Goal: Transaction & Acquisition: Obtain resource

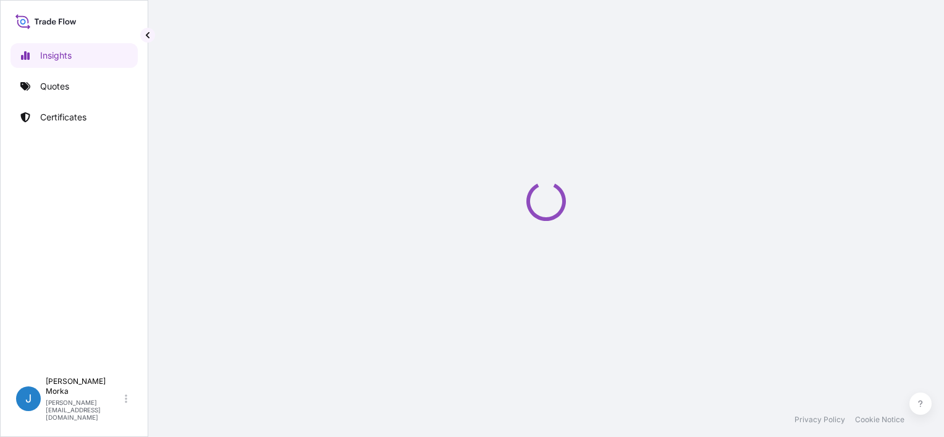
select select "2025"
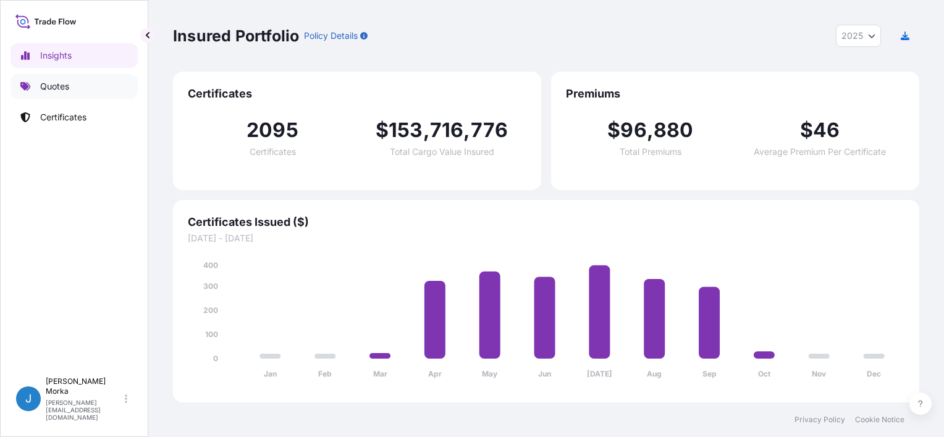
click at [68, 88] on p "Quotes" at bounding box center [54, 86] width 29 height 12
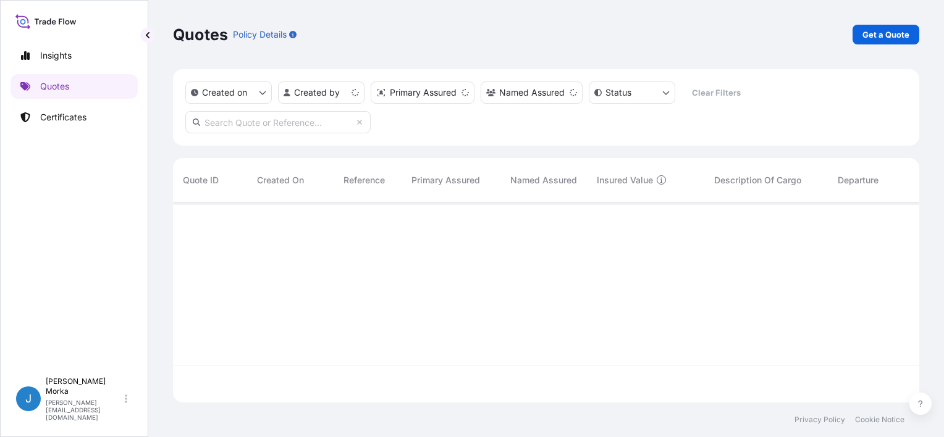
scroll to position [198, 736]
click at [873, 34] on p "Get a Quote" at bounding box center [885, 34] width 47 height 12
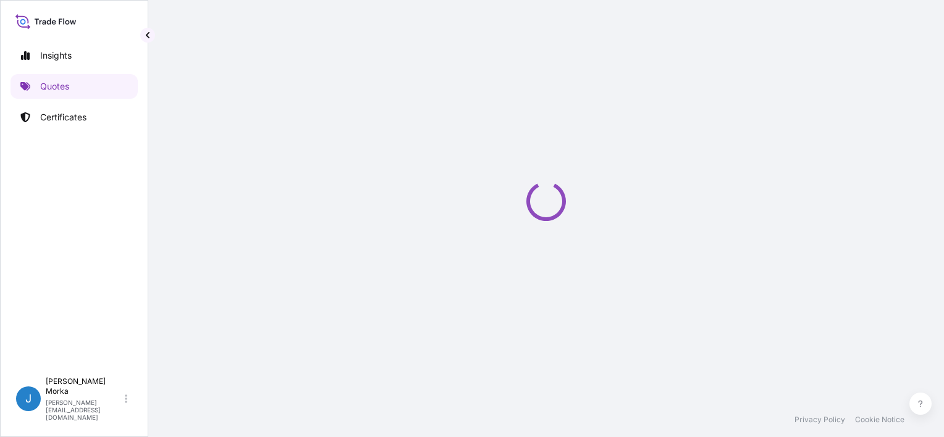
scroll to position [20, 0]
select select "Sea"
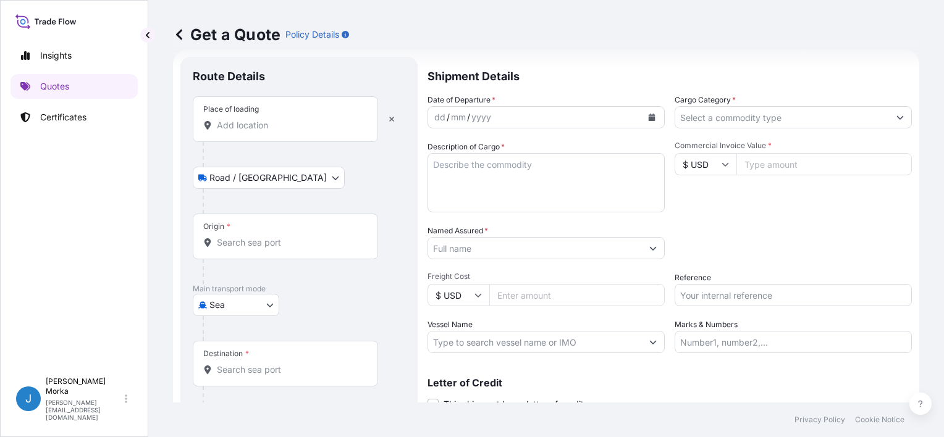
click at [264, 129] on input "Place of loading" at bounding box center [290, 125] width 146 height 12
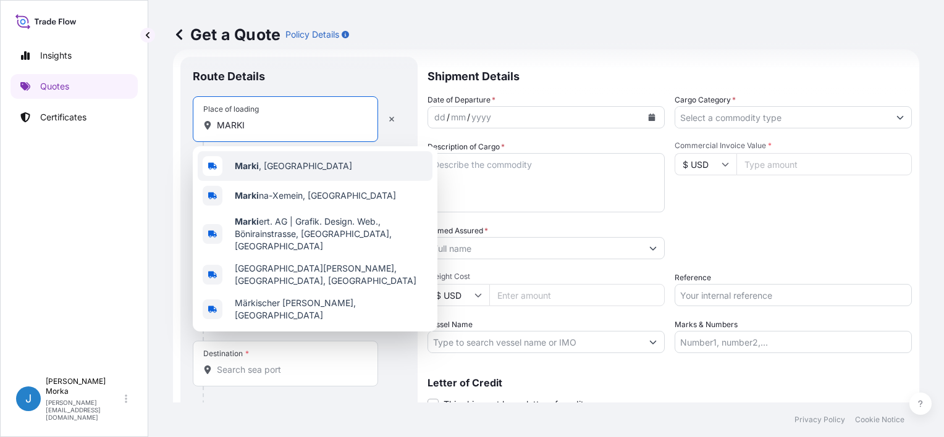
click at [282, 155] on div "Marki , Poland" at bounding box center [315, 166] width 235 height 30
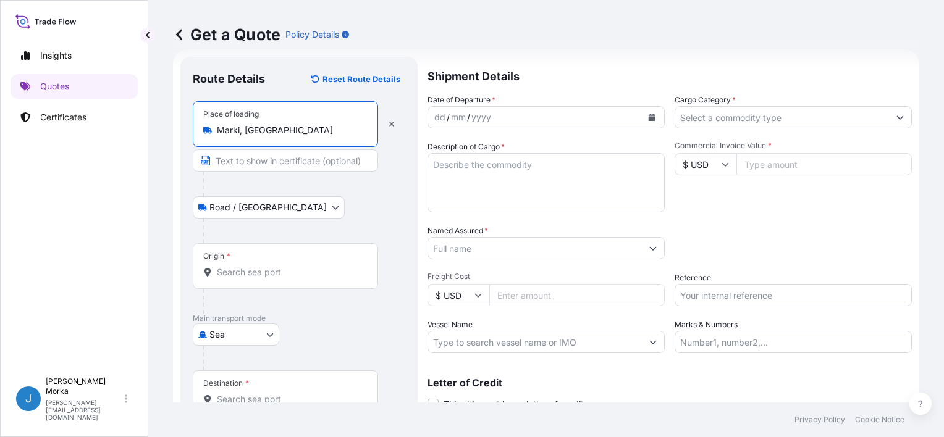
type input "Marki, Poland"
click at [232, 260] on div "Origin *" at bounding box center [288, 266] width 190 height 46
click at [232, 266] on input "Origin *" at bounding box center [292, 272] width 150 height 12
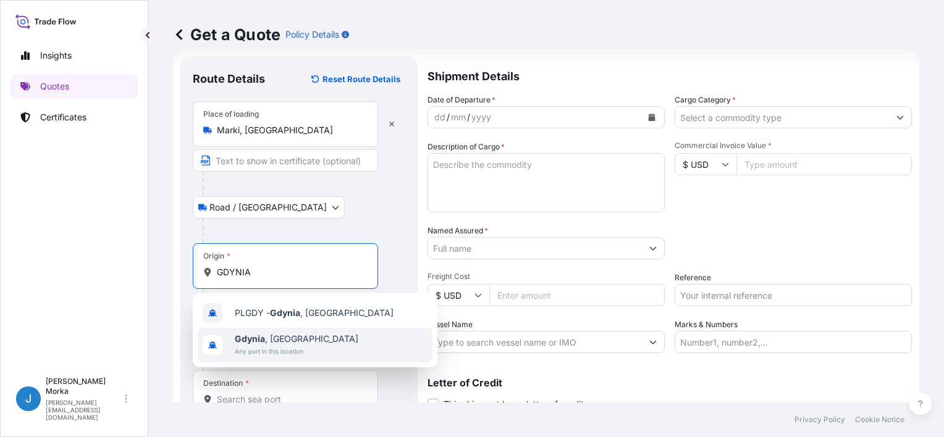
click at [268, 352] on span "Any port in this location" at bounding box center [296, 351] width 123 height 12
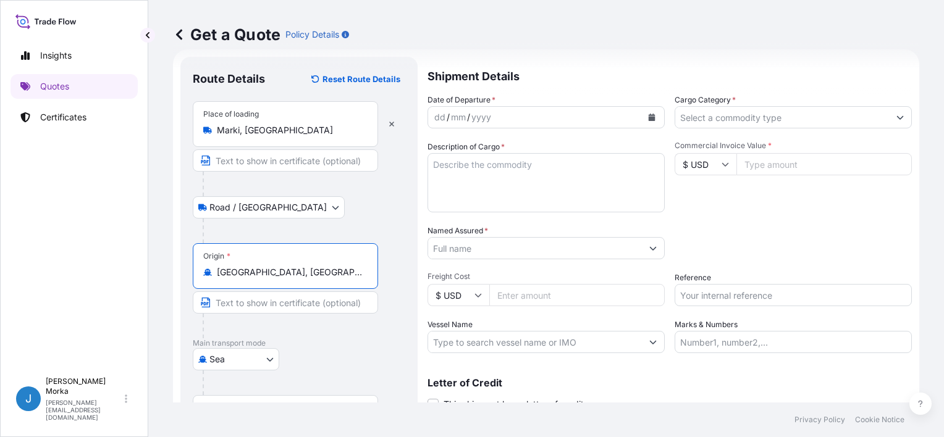
scroll to position [121, 0]
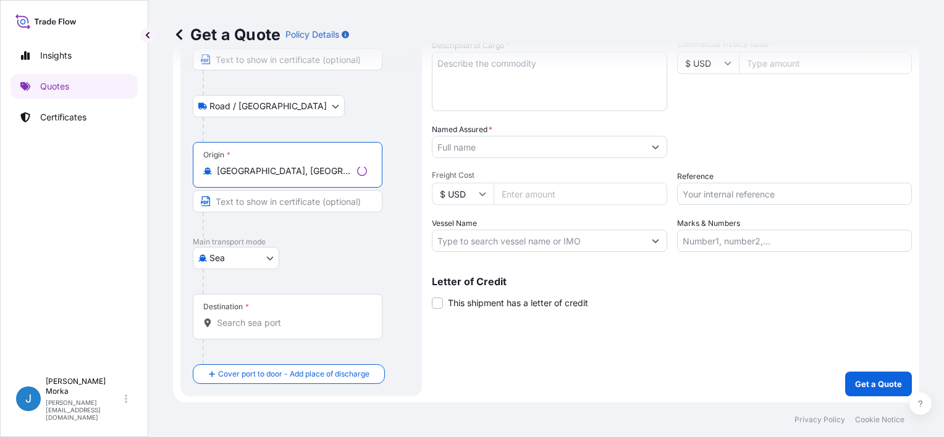
type input "Gdynia, Poland"
click at [259, 320] on input "Destination *" at bounding box center [292, 323] width 150 height 12
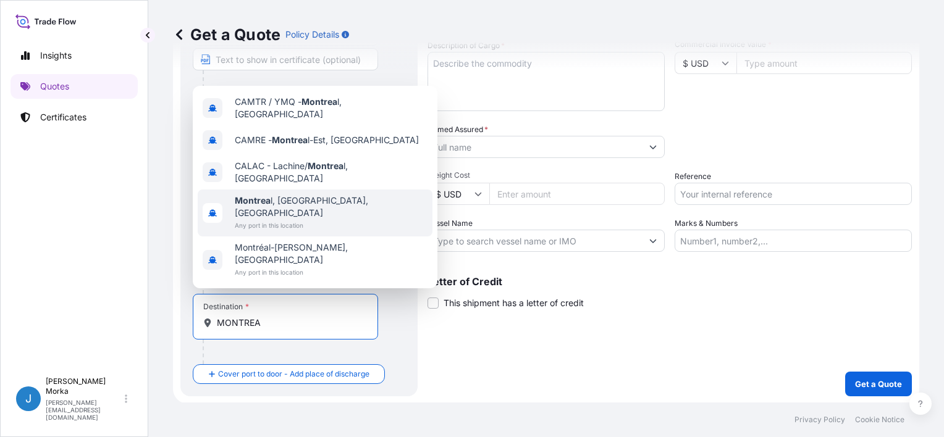
click at [290, 219] on span "Montrea l, QC, Canada" at bounding box center [331, 207] width 193 height 25
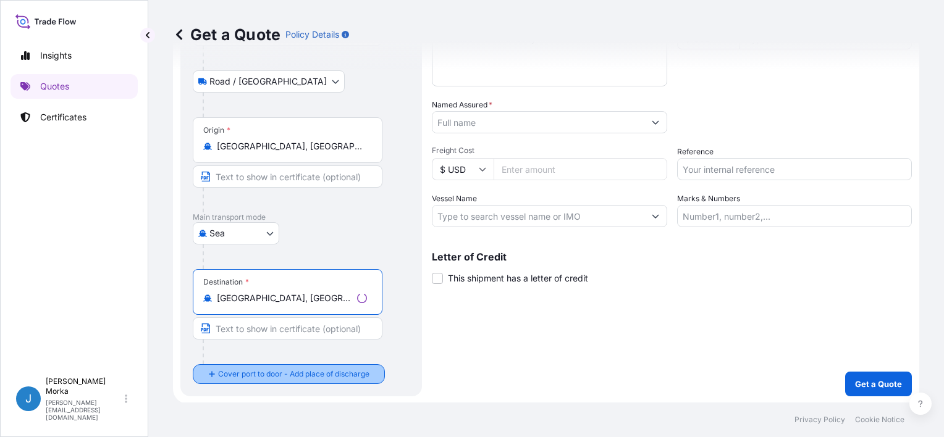
type input "Montreal, QC, Canada"
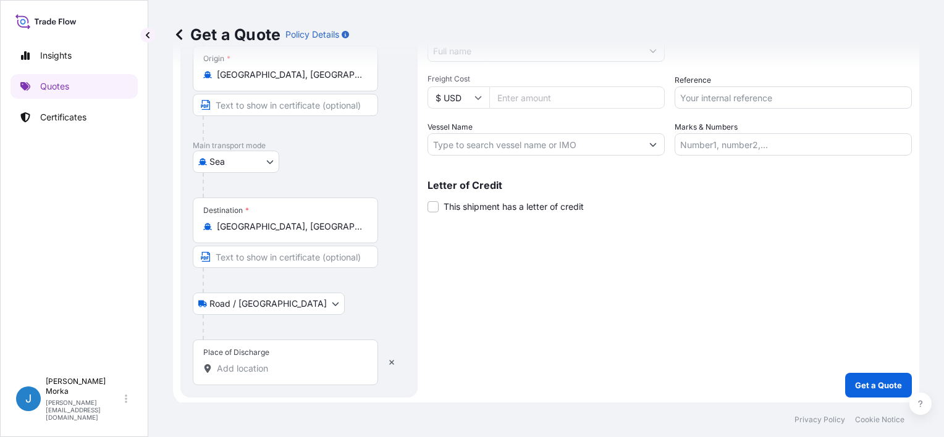
scroll to position [219, 0]
click at [266, 367] on input "Place of Discharge" at bounding box center [290, 367] width 146 height 12
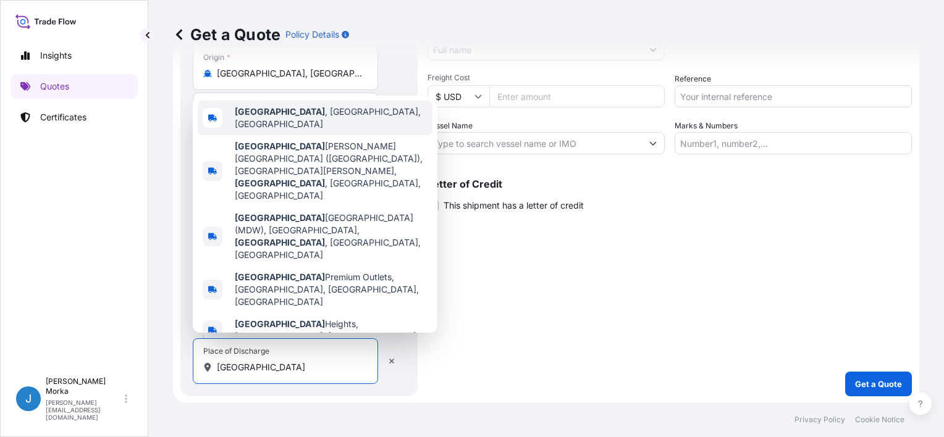
click at [295, 130] on span "Chicago , IL, USA" at bounding box center [331, 118] width 193 height 25
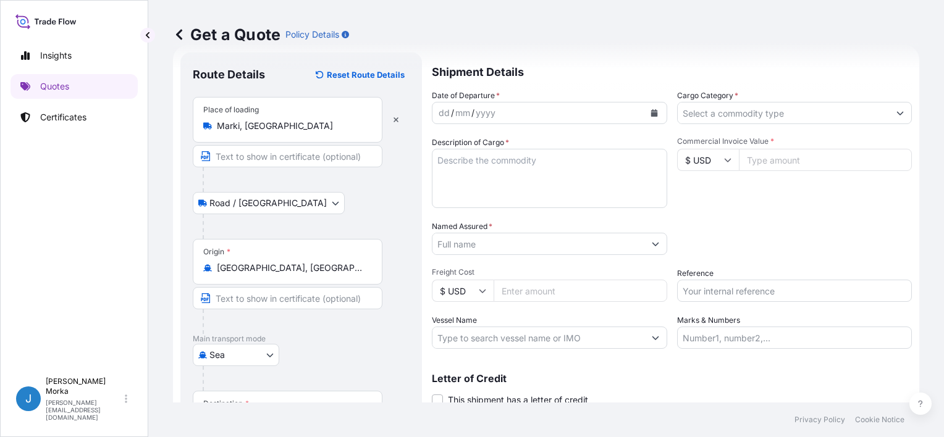
scroll to position [0, 0]
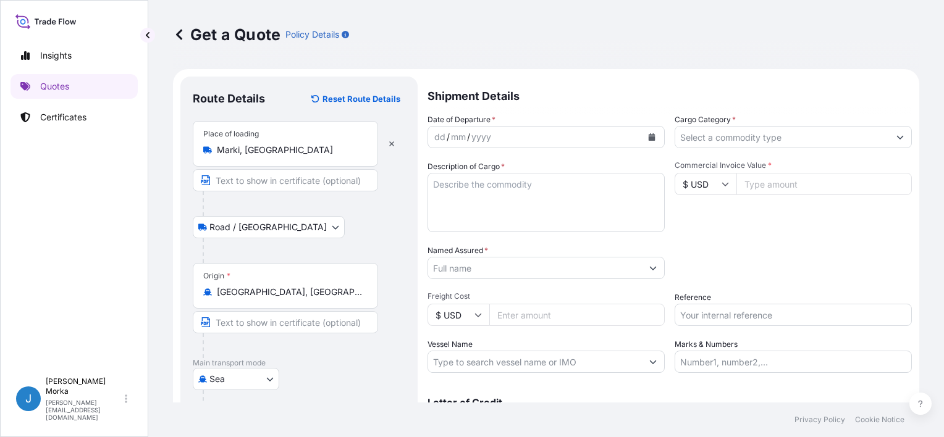
type input "Chicago, IL, USA"
click at [510, 182] on textarea "Description of Cargo *" at bounding box center [545, 202] width 237 height 59
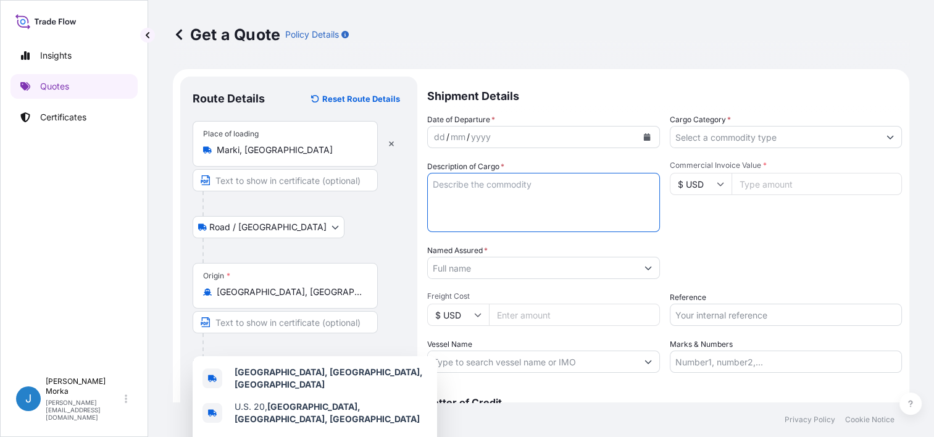
paste textarea "FROZEN BREAD NET WEIGHT: 7593.120 KGS"
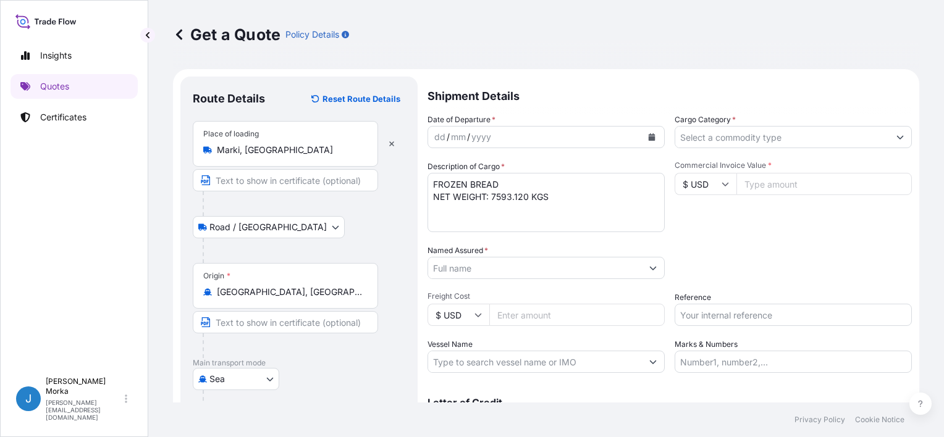
click at [435, 183] on textarea "FROZEN BREAD NET WEIGHT: 7593.120 KGS" at bounding box center [545, 202] width 237 height 59
click at [434, 185] on textarea "FROZEN BREAD NET WEIGHT: 7593.120 KGS" at bounding box center [545, 202] width 237 height 59
paste textarea "UACU4775499"
click at [554, 209] on textarea "UACU4775499 FROZEN BREAD NET WEIGHT: 7593.120 KGS" at bounding box center [545, 202] width 237 height 59
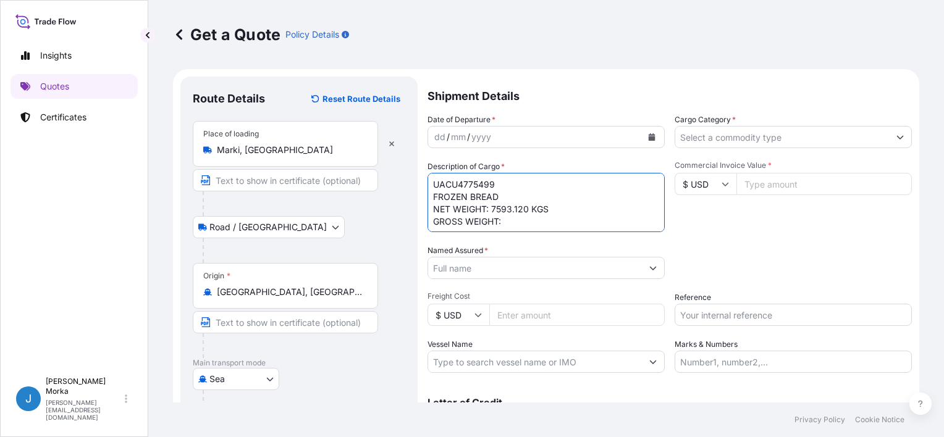
scroll to position [7, 0]
click at [524, 210] on textarea "UACU4775499 FROZEN BREAD NET WEIGHT: 7593.120 KGS GROSS WEIGHT: PACKAGES" at bounding box center [545, 202] width 237 height 59
paste textarea "8500,32"
click at [530, 211] on textarea "UACU4775499 FROZEN BREAD NET WEIGHT: 7593.120 KGS GROSS WEIGHT: 8500,32 PACKAGES" at bounding box center [545, 202] width 237 height 59
click at [432, 225] on textarea "UACU4775499 FROZEN BREAD NET WEIGHT: 7593.120 KGS GROSS WEIGHT: 8500.320 KGS PA…" at bounding box center [545, 202] width 237 height 59
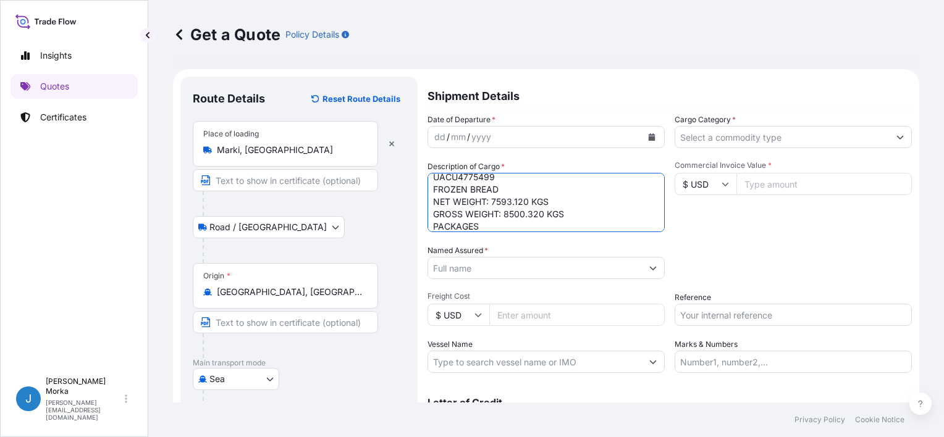
paste textarea "920"
type textarea "UACU4775499 FROZEN BREAD NET WEIGHT: 7593.120 KGS GROSS WEIGHT: 8500.320 KGS 92…"
click at [722, 230] on div "Commercial Invoice Value * $ USD" at bounding box center [792, 197] width 237 height 72
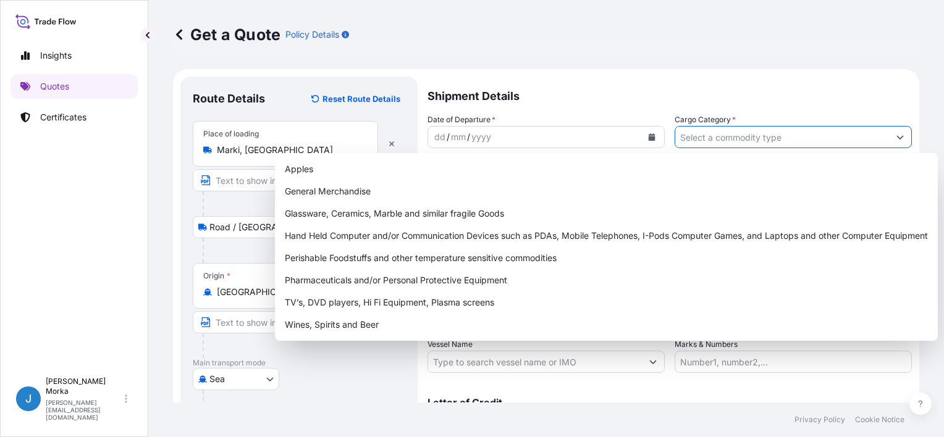
click at [694, 141] on input "Cargo Category *" at bounding box center [782, 137] width 214 height 22
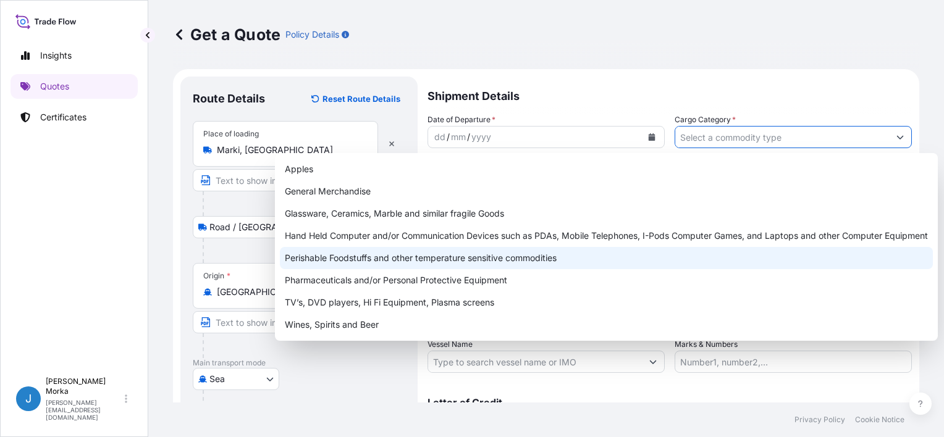
click at [342, 254] on div "Perishable Foodstuffs and other temperature sensitive commodities" at bounding box center [606, 258] width 653 height 22
type input "Perishable Foodstuffs and other temperature sensitive commodities"
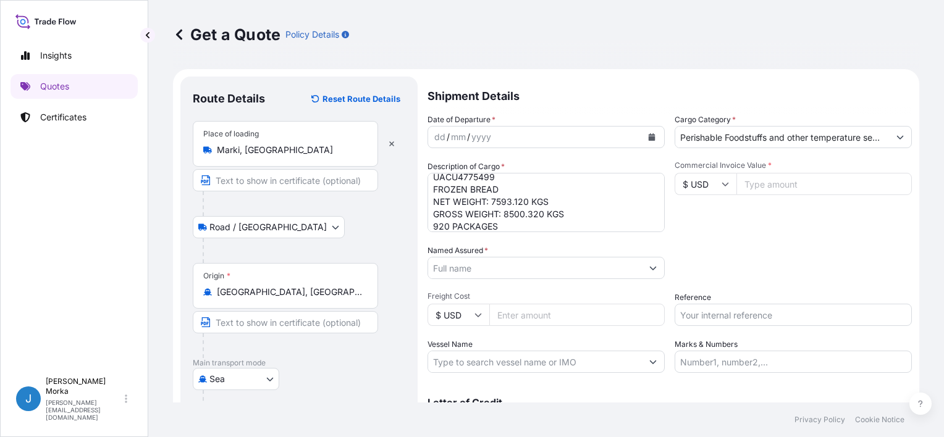
click at [790, 233] on div "Date of Departure * dd / mm / yyyy Cargo Category * Perishable Foodstuffs and o…" at bounding box center [669, 243] width 484 height 259
click at [647, 130] on button "Calendar" at bounding box center [652, 137] width 20 height 20
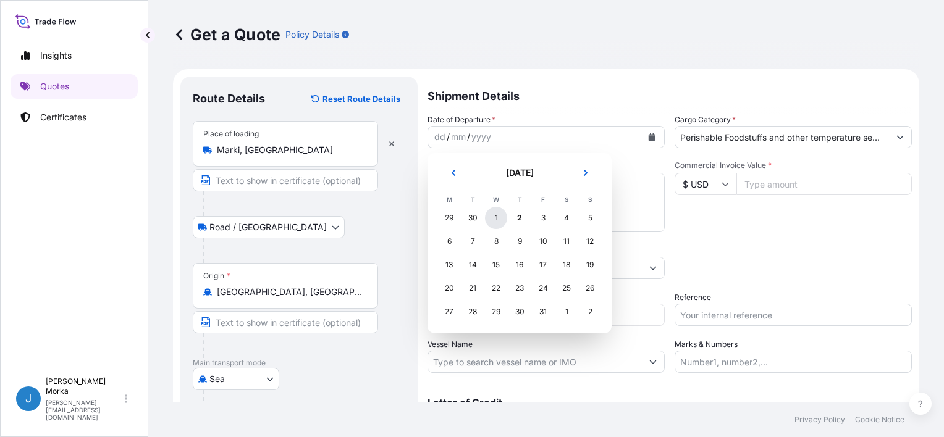
click at [493, 217] on div "1" at bounding box center [496, 218] width 22 height 22
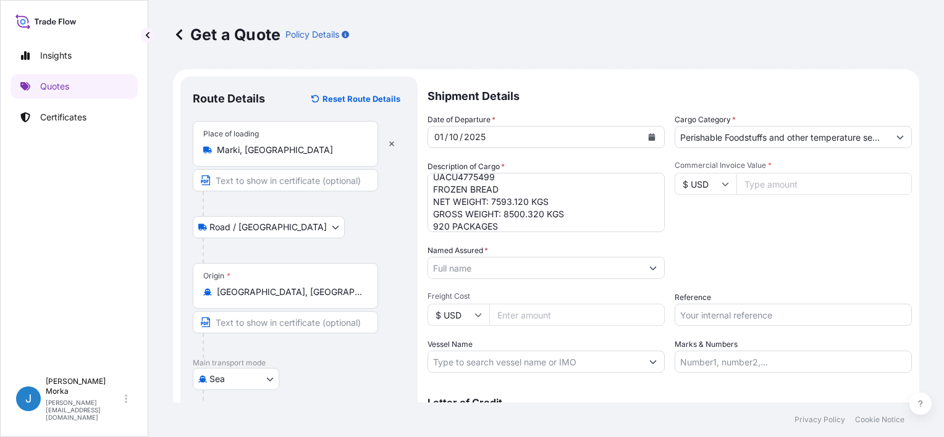
click at [706, 316] on input "Reference" at bounding box center [792, 315] width 237 height 22
paste input "S02063960"
type input "S02063960"
click at [711, 242] on div "Date of Departure * 01 / 10 / 2025 Cargo Category * Perishable Foodstuffs and o…" at bounding box center [669, 243] width 484 height 259
click at [475, 273] on input "Named Assured *" at bounding box center [535, 268] width 214 height 22
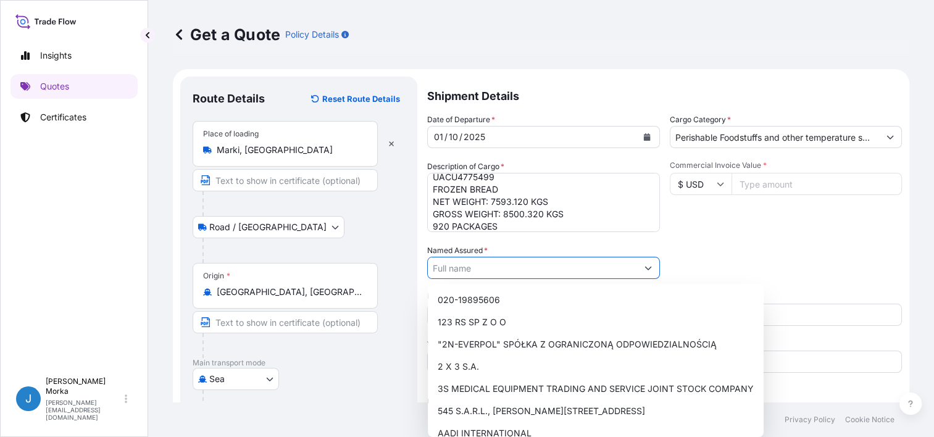
paste input "BAKING CO."
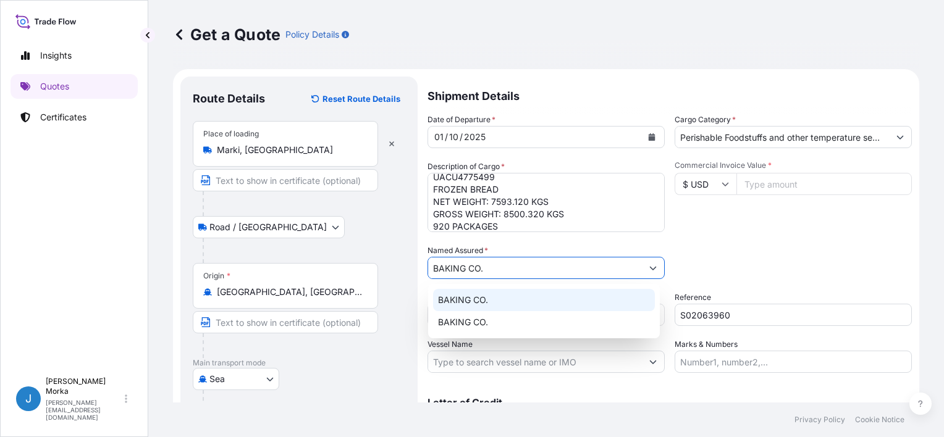
click at [496, 291] on div "BAKING CO." at bounding box center [544, 300] width 222 height 22
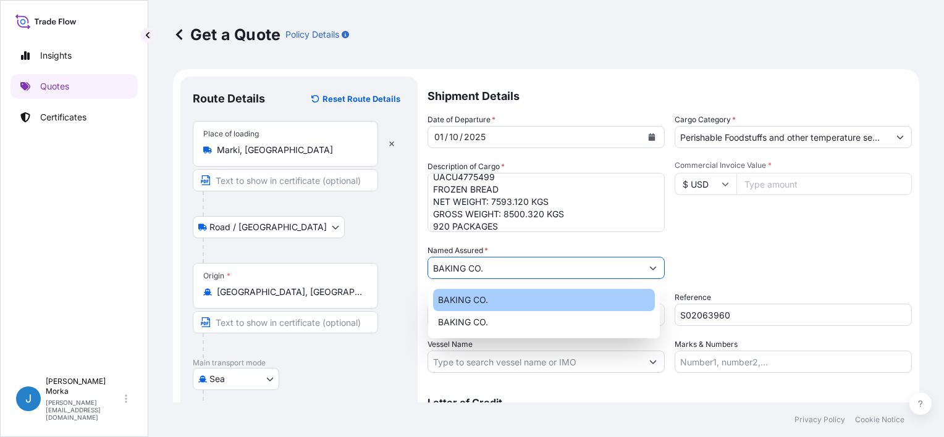
type input "BAKING CO."
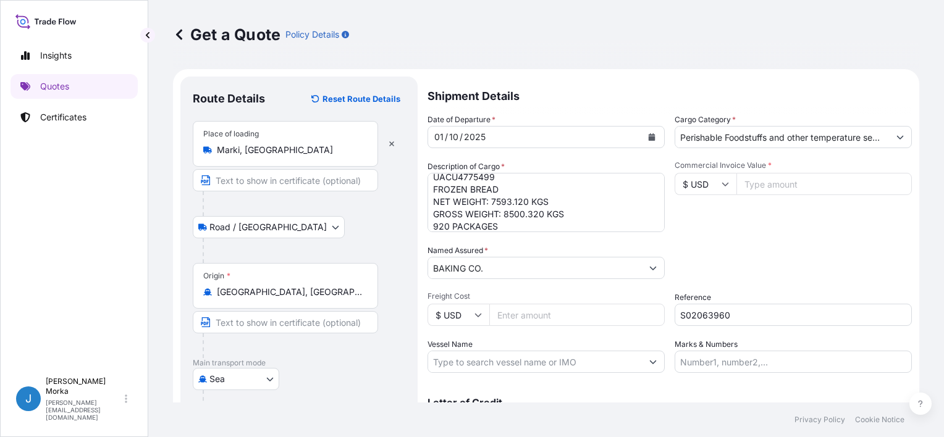
click at [768, 240] on div "Date of Departure * 01 / 10 / 2025 Cargo Category * Perishable Foodstuffs and o…" at bounding box center [669, 243] width 484 height 259
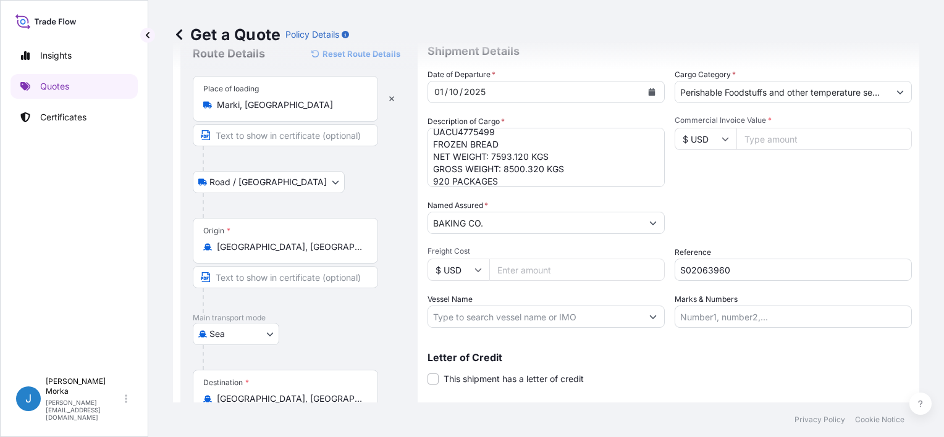
scroll to position [0, 0]
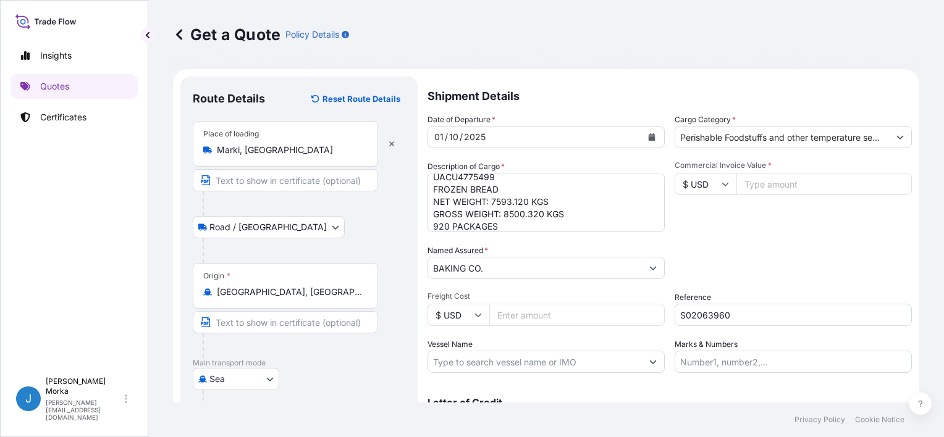
click at [763, 180] on input "Commercial Invoice Value *" at bounding box center [823, 184] width 175 height 22
paste input "19802.50"
type input "19802.50"
click at [733, 227] on div "Commercial Invoice Value * $ USD 19802.50" at bounding box center [792, 197] width 237 height 72
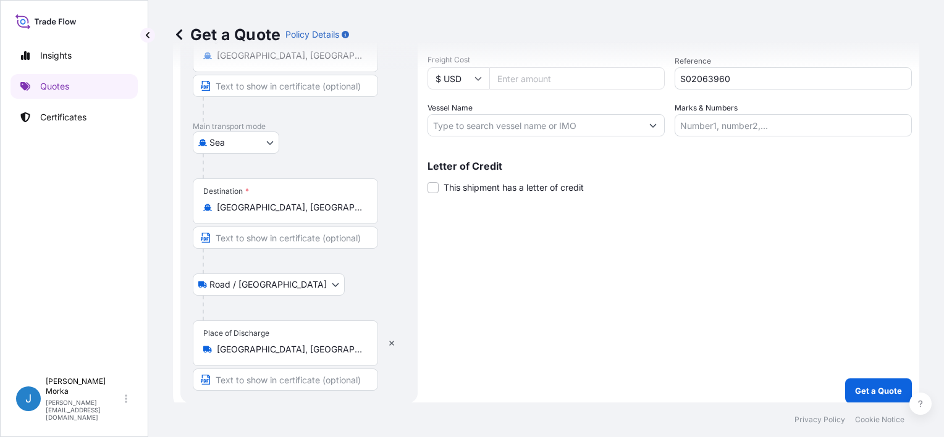
scroll to position [243, 0]
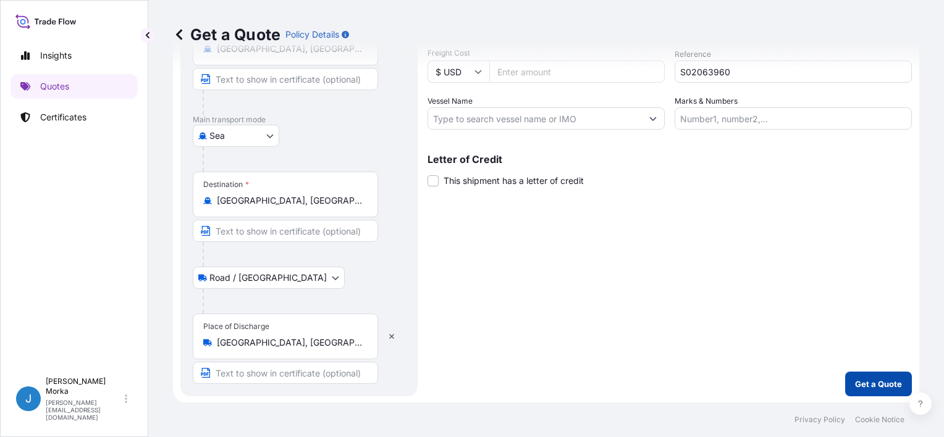
click at [874, 393] on button "Get a Quote" at bounding box center [878, 384] width 67 height 25
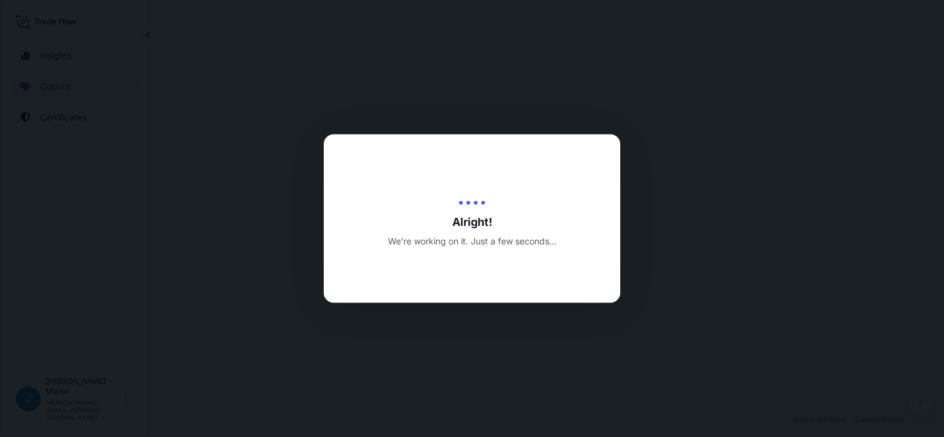
select select "Road / Inland"
select select "Sea"
select select "Road / Inland"
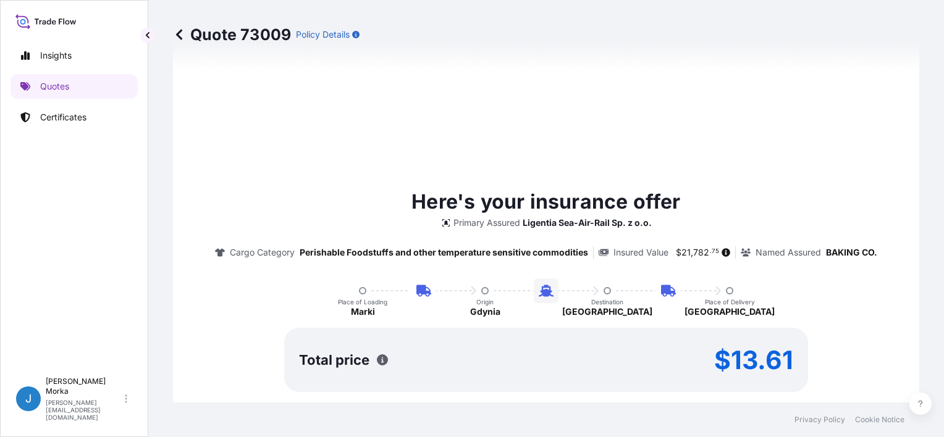
scroll to position [777, 0]
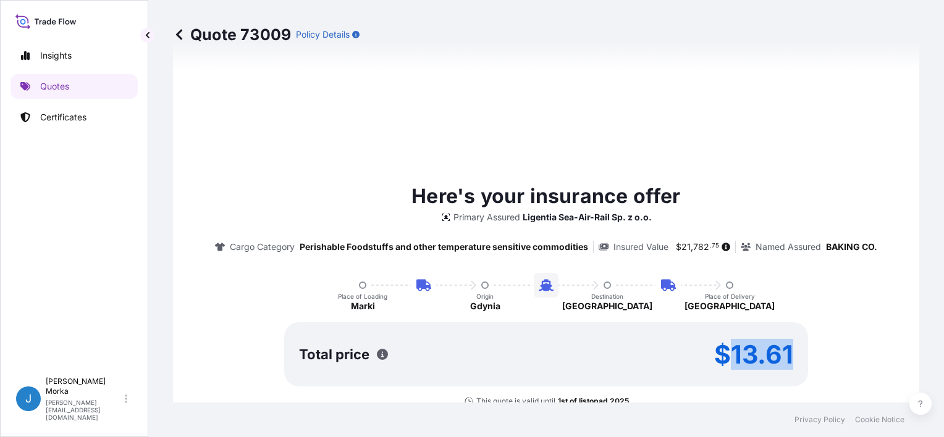
drag, startPoint x: 729, startPoint y: 351, endPoint x: 787, endPoint y: 346, distance: 58.2
click at [787, 346] on p "$13.61" at bounding box center [753, 355] width 79 height 20
drag, startPoint x: 787, startPoint y: 346, endPoint x: 773, endPoint y: 351, distance: 14.5
copy p "13.61"
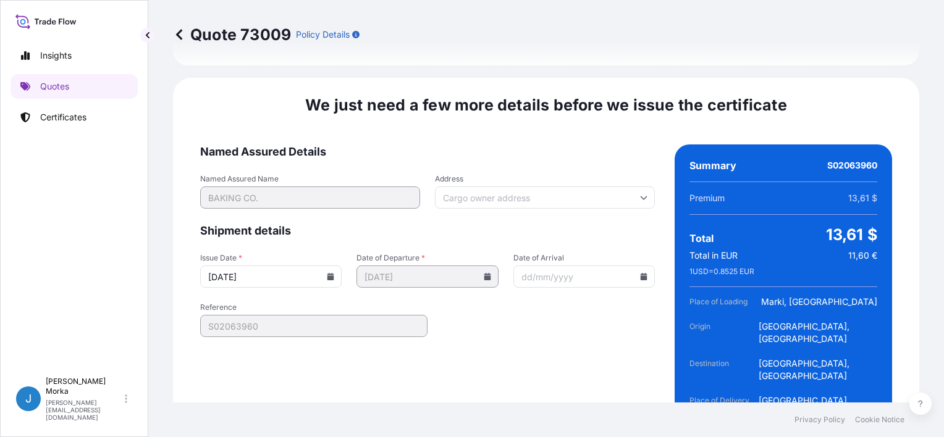
scroll to position [1883, 0]
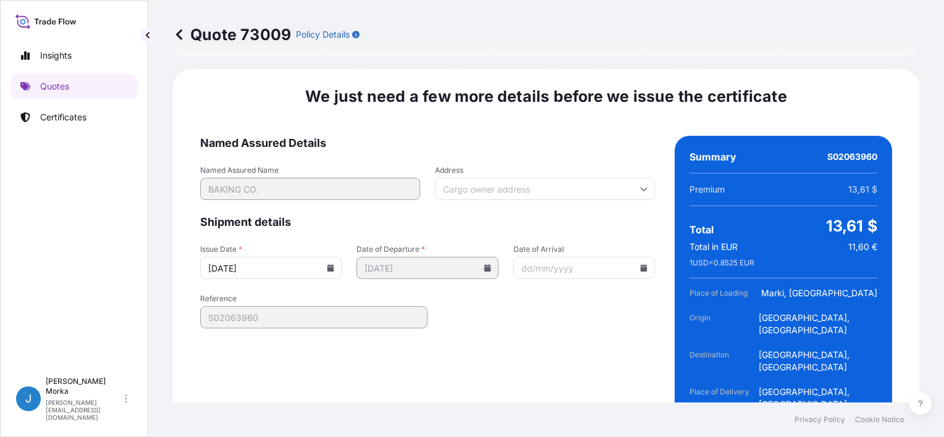
click at [325, 257] on input "02/10/2025" at bounding box center [270, 268] width 141 height 22
click at [327, 264] on icon at bounding box center [330, 267] width 7 height 7
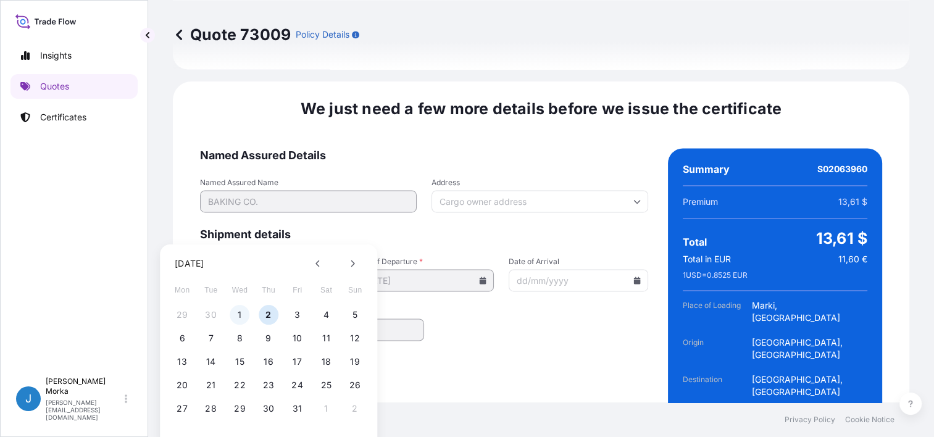
click at [235, 309] on button "1" at bounding box center [240, 315] width 20 height 20
type input "01/10/2025"
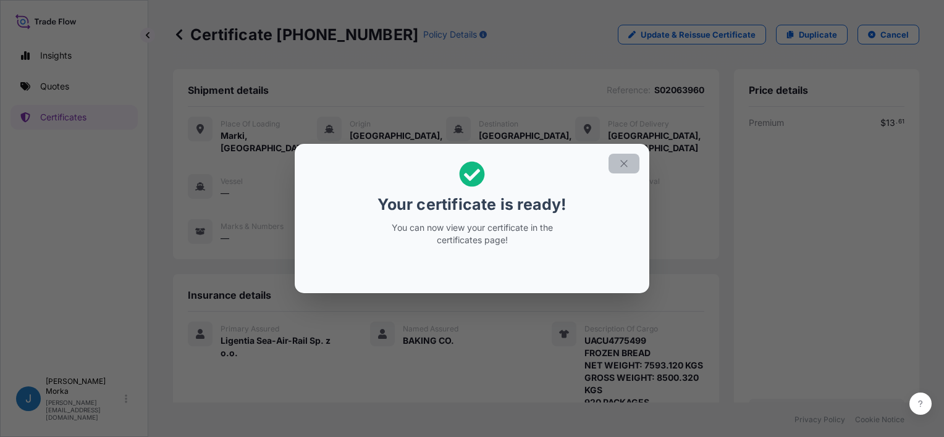
click at [616, 166] on button "button" at bounding box center [623, 164] width 31 height 20
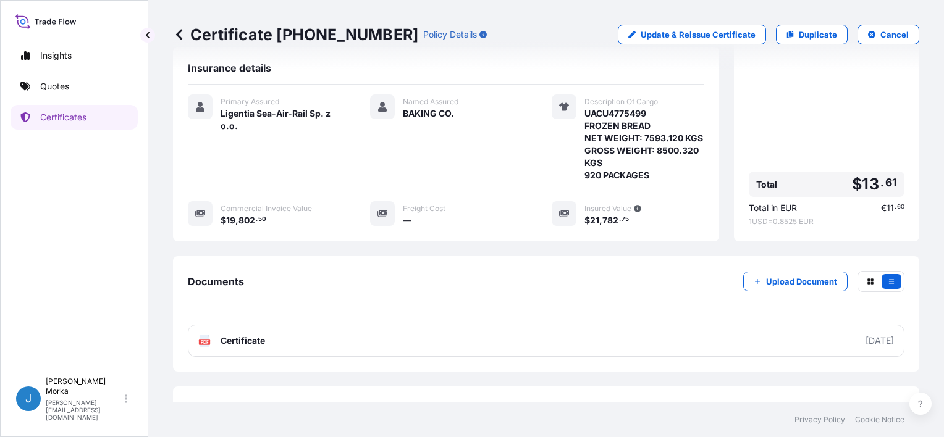
scroll to position [247, 0]
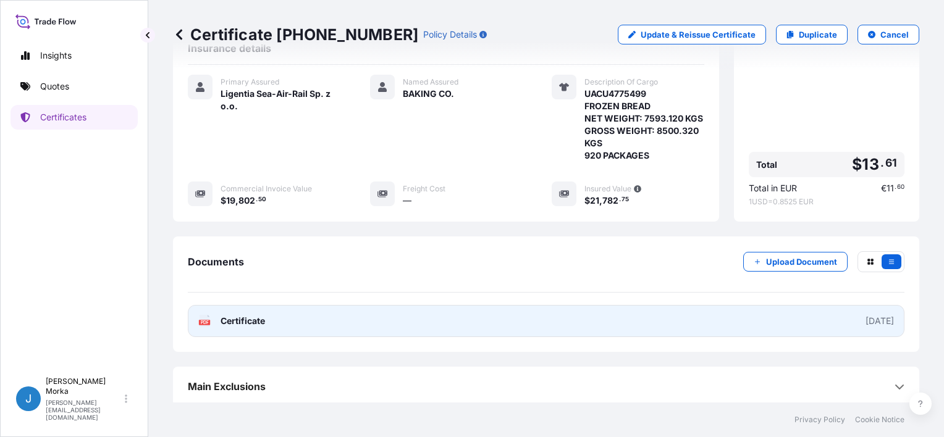
click at [374, 324] on link "PDF Certificate 2025-10-01" at bounding box center [546, 321] width 716 height 32
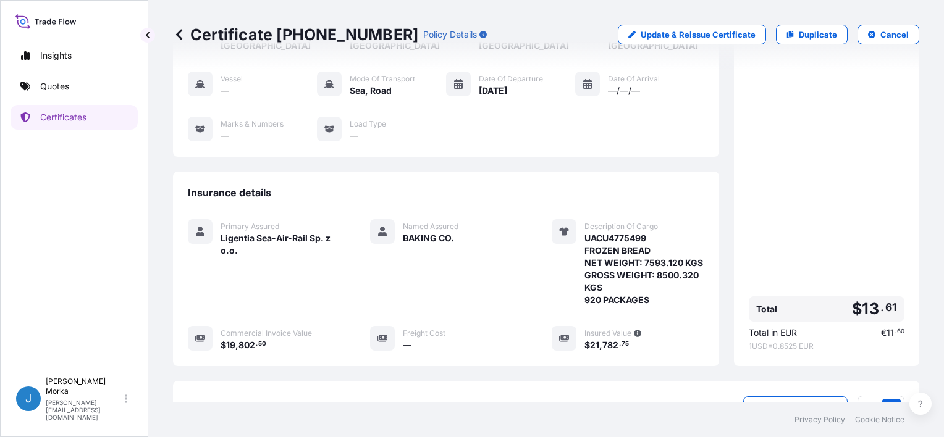
scroll to position [0, 0]
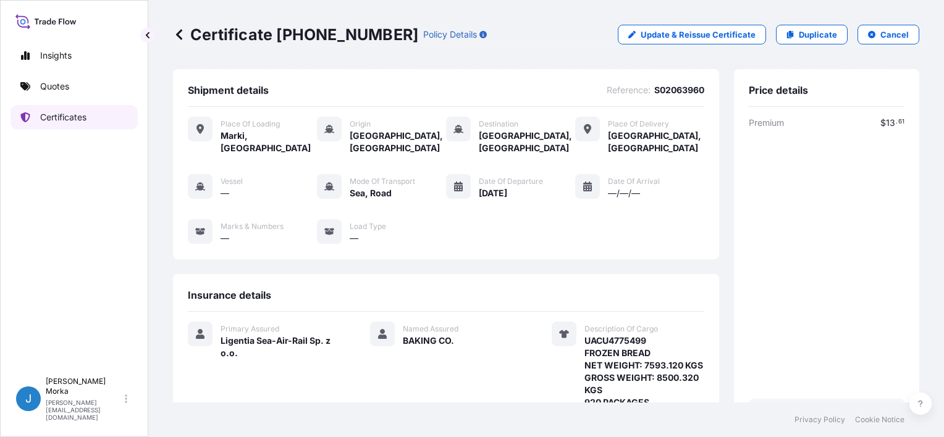
click at [82, 117] on p "Certificates" at bounding box center [63, 117] width 46 height 12
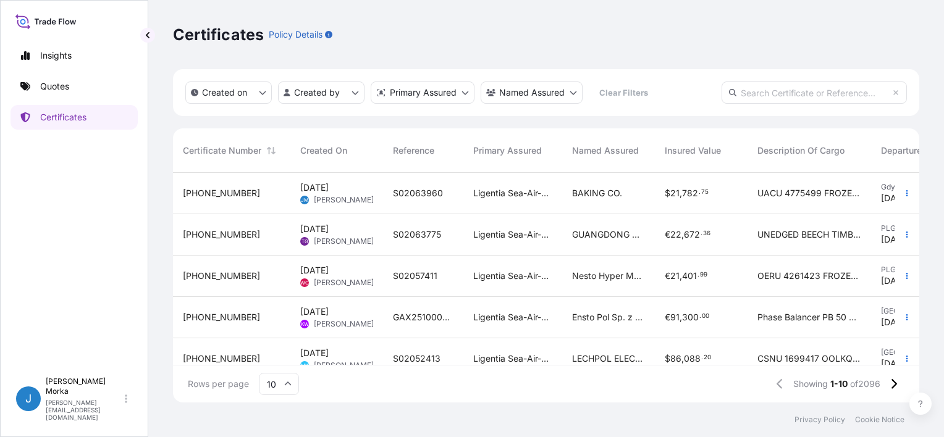
scroll to position [227, 736]
